Goal: Task Accomplishment & Management: Manage account settings

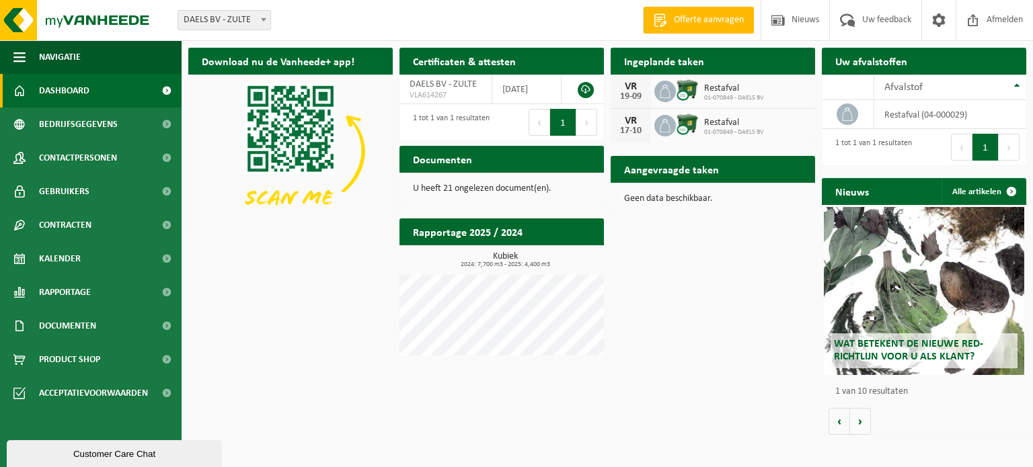
click at [697, 174] on h2 "Aangevraagde taken" at bounding box center [671, 169] width 122 height 26
click at [632, 92] on div "19-09" at bounding box center [630, 96] width 27 height 9
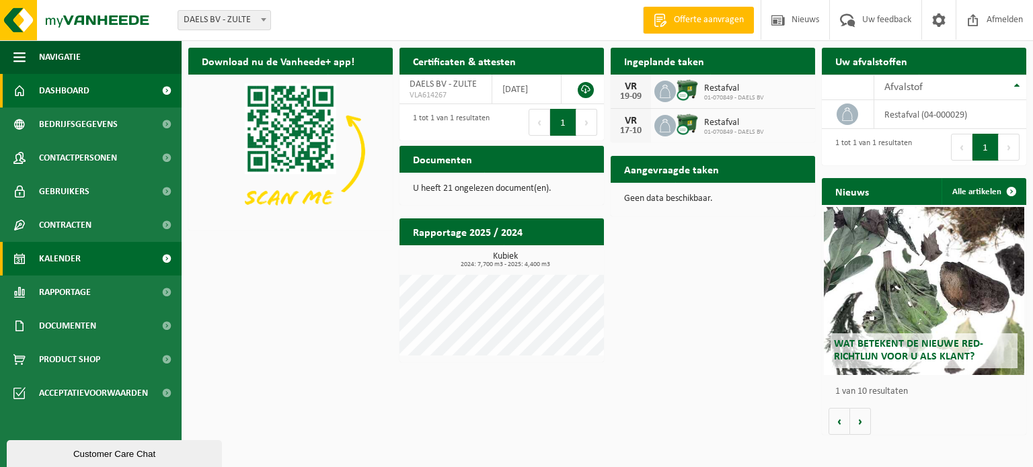
click at [73, 255] on span "Kalender" at bounding box center [60, 259] width 42 height 34
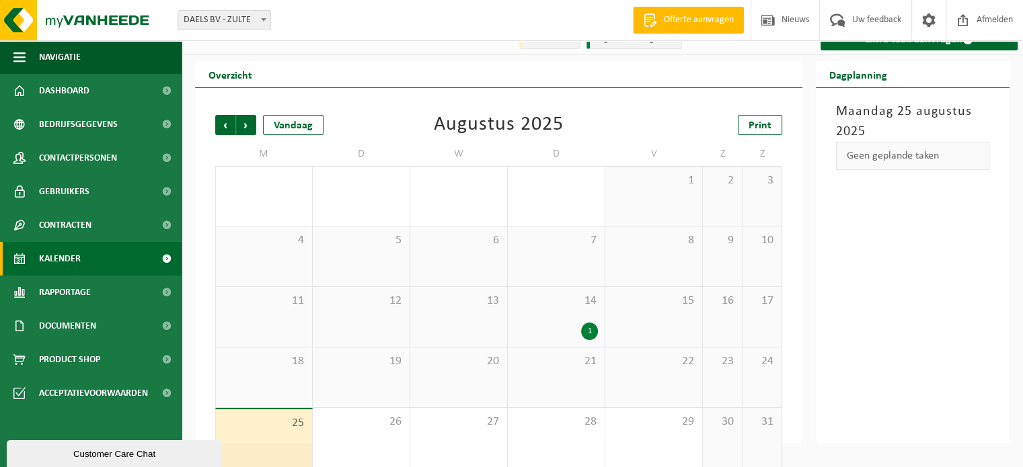
scroll to position [31, 0]
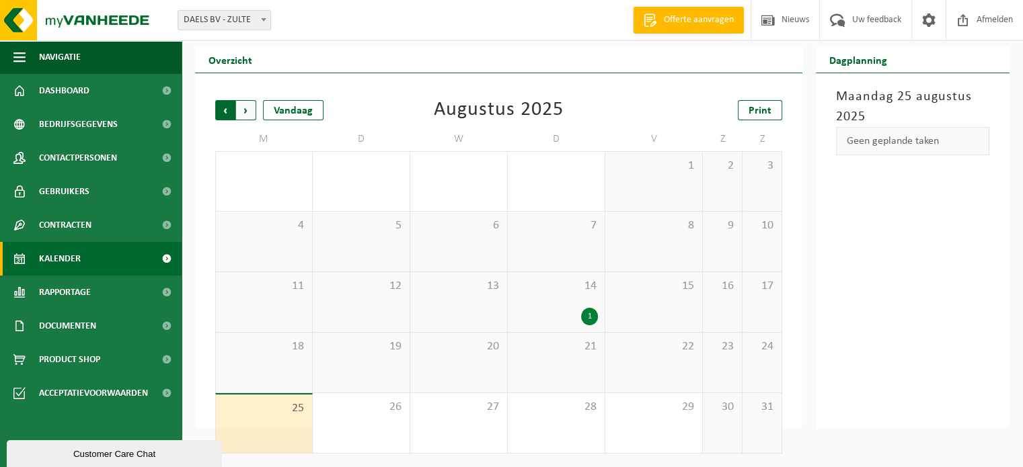
click at [242, 107] on span "Volgende" at bounding box center [246, 110] width 20 height 20
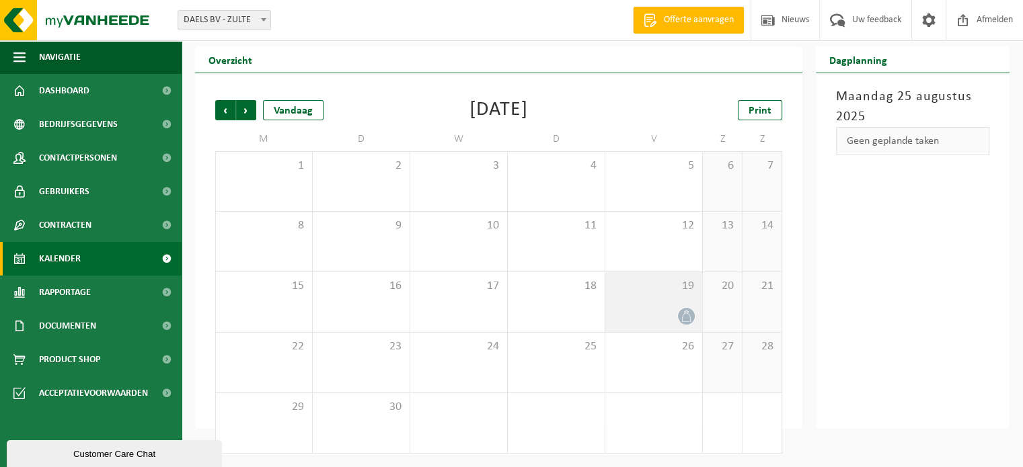
click at [684, 319] on icon at bounding box center [685, 316] width 11 height 11
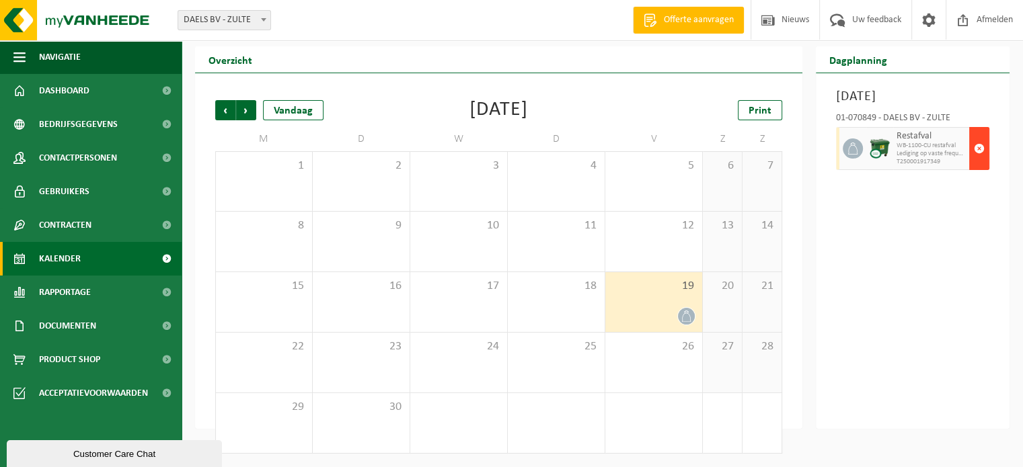
click at [978, 162] on span "button" at bounding box center [979, 148] width 11 height 27
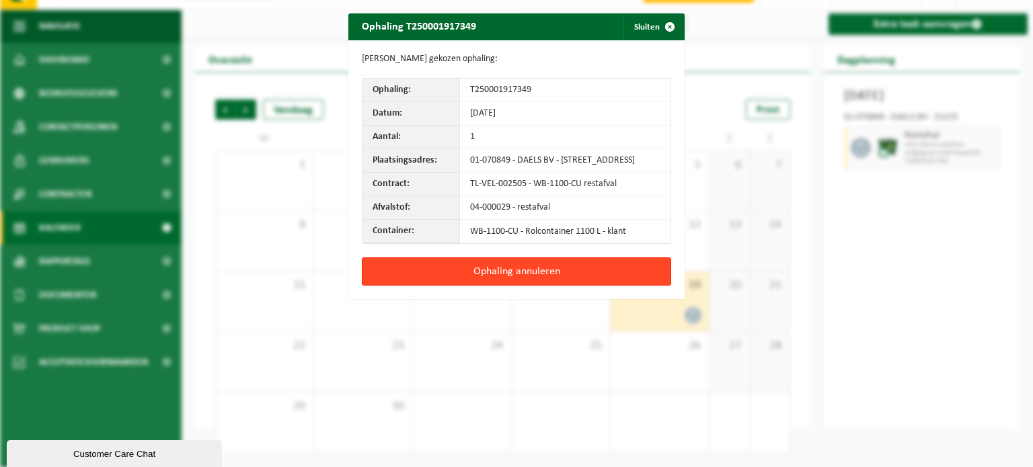
click at [483, 275] on button "Ophaling annuleren" at bounding box center [516, 271] width 309 height 28
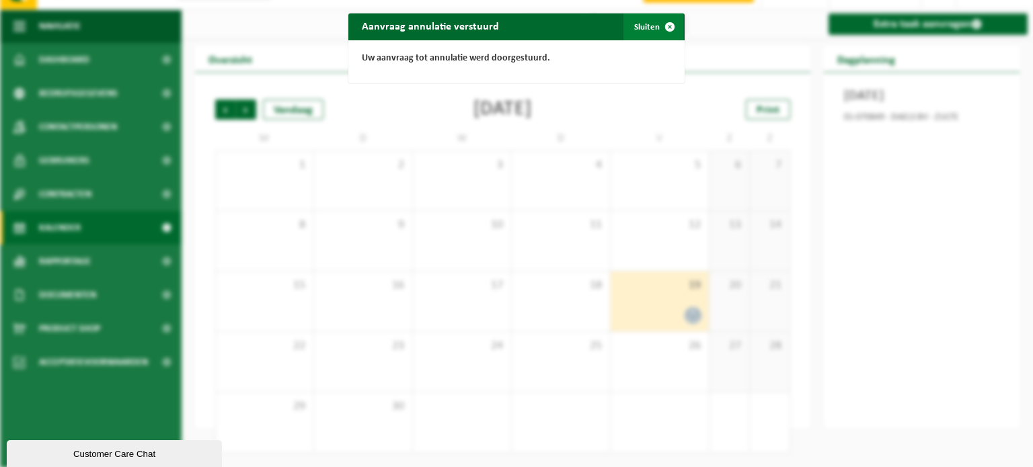
click at [661, 26] on span "button" at bounding box center [669, 26] width 27 height 27
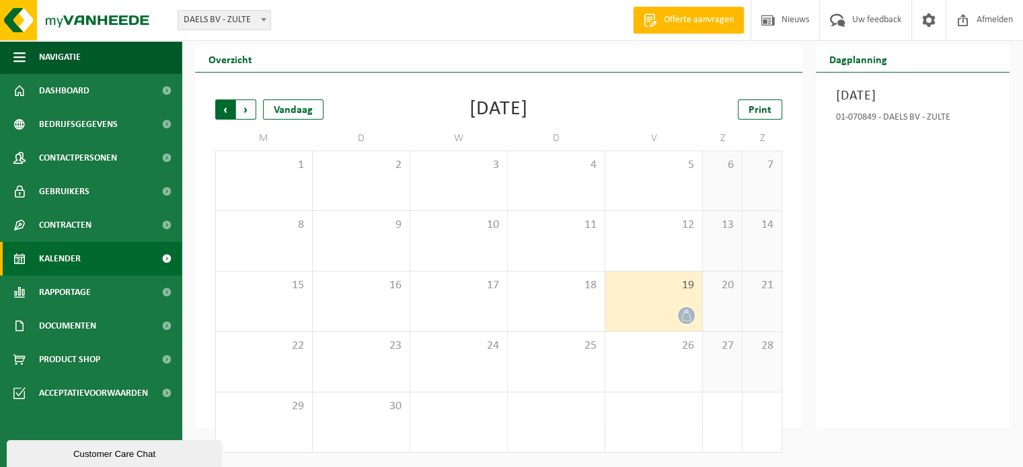
click at [252, 108] on span "Volgende" at bounding box center [246, 110] width 20 height 20
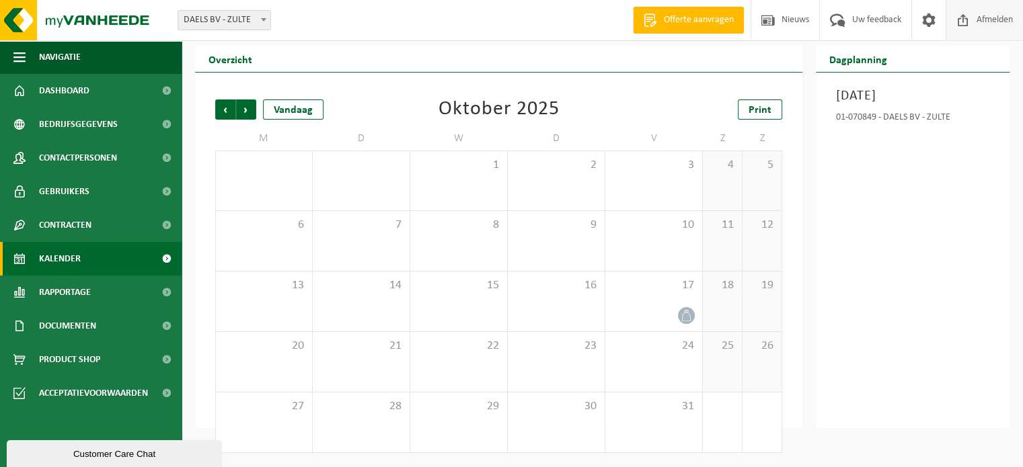
click at [987, 18] on span "Afmelden" at bounding box center [994, 20] width 43 height 40
